Goal: Task Accomplishment & Management: Manage account settings

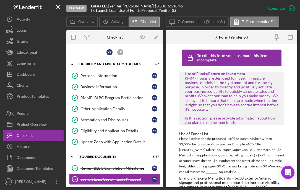
scroll to position [1108, 0]
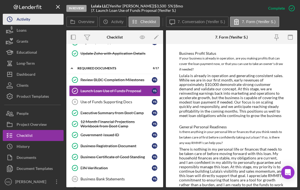
click at [31, 21] on button "Icon/History Activity" at bounding box center [33, 19] width 61 height 11
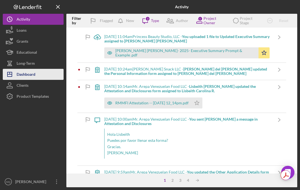
click at [22, 75] on div "Dashboard" at bounding box center [26, 75] width 19 height 12
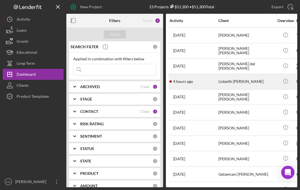
click at [230, 80] on div "Lisbeith [PERSON_NAME]" at bounding box center [245, 82] width 55 height 15
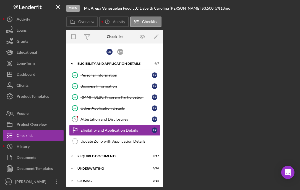
scroll to position [15, 0]
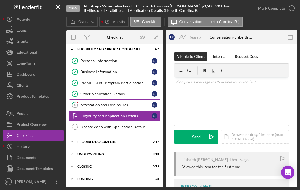
click at [105, 105] on div "Attestation and Disclosures" at bounding box center [115, 105] width 71 height 4
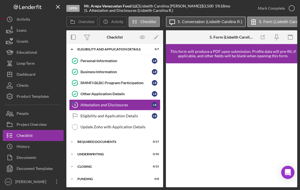
click at [212, 21] on label "5. Conversation (Lisbeith Carolina R.)" at bounding box center [210, 22] width 64 height 4
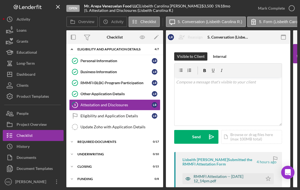
click at [227, 178] on div "RMMFI Attestation -- [DATE] 12_14pm.pdf" at bounding box center [226, 179] width 66 height 9
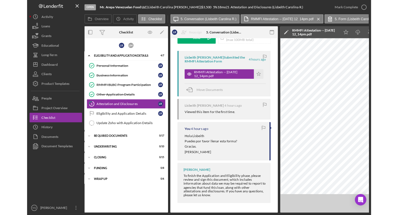
scroll to position [104, 0]
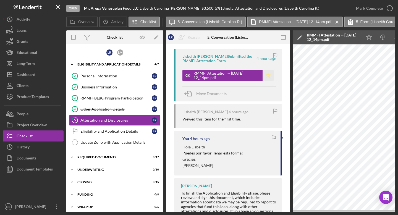
click at [266, 74] on icon "Icon/Star" at bounding box center [267, 75] width 11 height 11
click at [299, 7] on icon "button" at bounding box center [389, 8] width 14 height 14
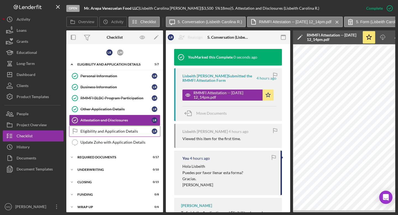
click at [105, 130] on div "Eligibility and Application Details" at bounding box center [115, 131] width 71 height 4
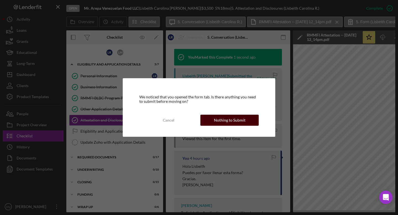
click at [242, 119] on div "Nothing to Submit" at bounding box center [229, 120] width 31 height 11
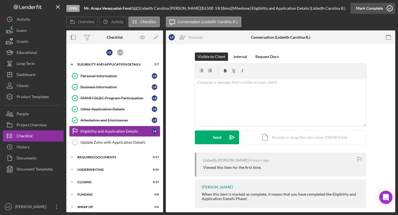
click at [299, 8] on icon "button" at bounding box center [389, 8] width 14 height 14
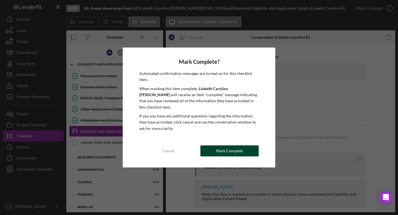
click at [242, 152] on button "Mark Complete" at bounding box center [229, 150] width 58 height 11
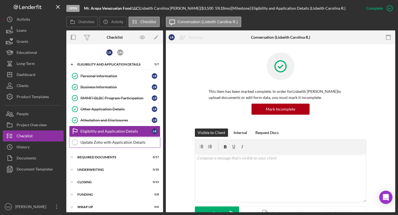
click at [137, 145] on link "Update Zoho with Application Details Update Zoho with Application Details" at bounding box center [114, 142] width 91 height 11
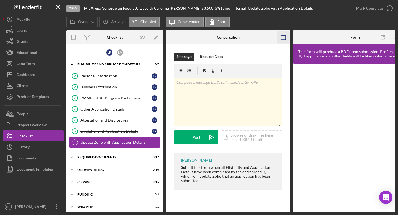
click at [282, 36] on icon "button" at bounding box center [283, 37] width 12 height 12
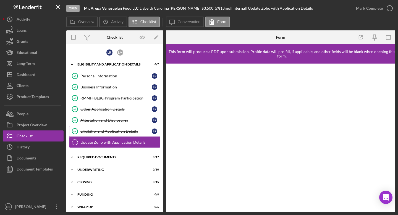
click at [119, 126] on link "Eligibility and Application Details Eligibility and Application Details L R" at bounding box center [114, 131] width 91 height 11
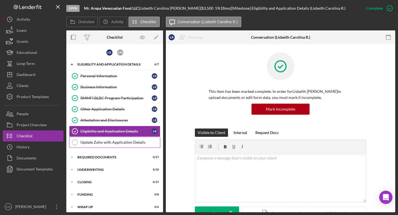
click at [122, 139] on link "Update Zoho with Application Details Update Zoho with Application Details" at bounding box center [114, 142] width 91 height 11
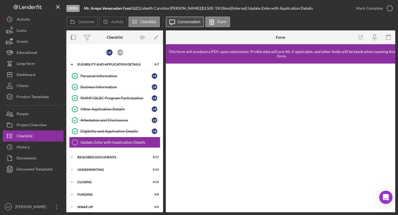
click at [195, 25] on button "Icon/Message Conversation" at bounding box center [185, 22] width 38 height 10
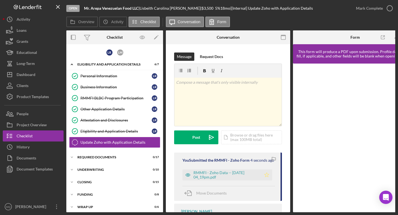
click at [265, 179] on icon "Icon/Star" at bounding box center [266, 174] width 11 height 11
click at [299, 8] on icon "button" at bounding box center [389, 8] width 14 height 14
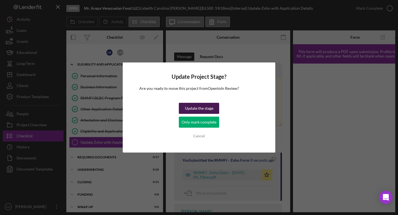
click at [206, 106] on div "Update the stage" at bounding box center [199, 108] width 28 height 11
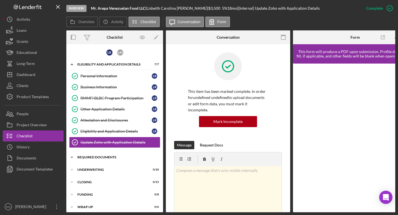
click at [117, 155] on div "Icon/Expander Required Documents 0 / 17" at bounding box center [114, 157] width 97 height 11
